Goal: Communication & Community: Participate in discussion

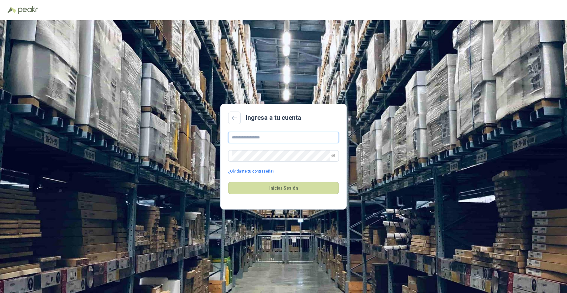
click at [242, 139] on input "text" at bounding box center [283, 137] width 111 height 11
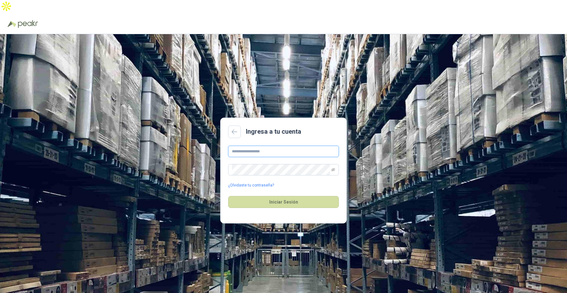
type input "**********"
click at [228, 196] on button "Iniciar Sesión" at bounding box center [283, 202] width 111 height 12
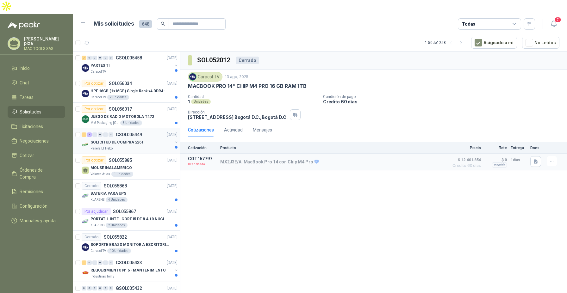
click at [150, 146] on div "Panela El Trébol" at bounding box center [131, 148] width 82 height 5
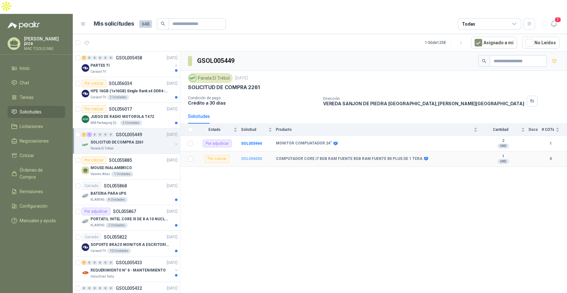
click at [254, 157] on b "SOL056000" at bounding box center [251, 159] width 21 height 4
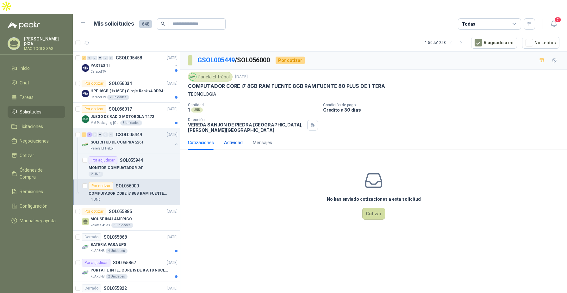
click at [236, 139] on div "Actividad" at bounding box center [233, 142] width 19 height 7
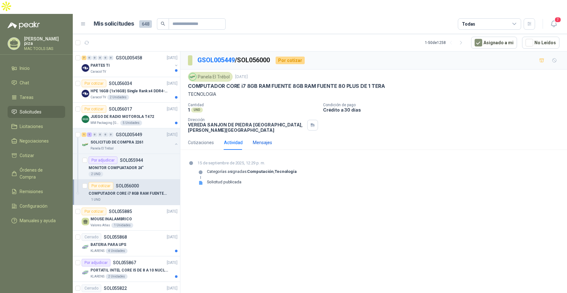
click at [262, 139] on div "Mensajes" at bounding box center [262, 142] width 19 height 7
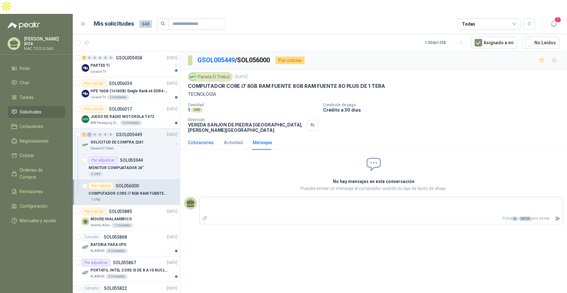
click at [199, 139] on div "Cotizaciones" at bounding box center [201, 142] width 26 height 7
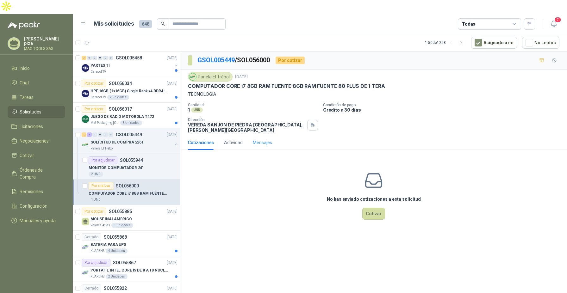
click at [261, 135] on div "Mensajes" at bounding box center [262, 142] width 19 height 15
